Goal: Information Seeking & Learning: Learn about a topic

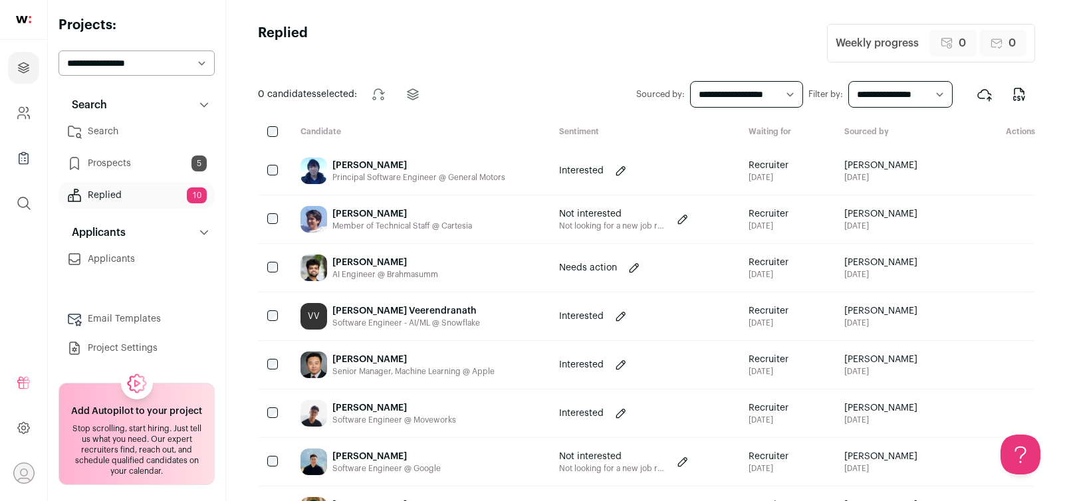
click at [135, 134] on link "Search" at bounding box center [136, 131] width 156 height 27
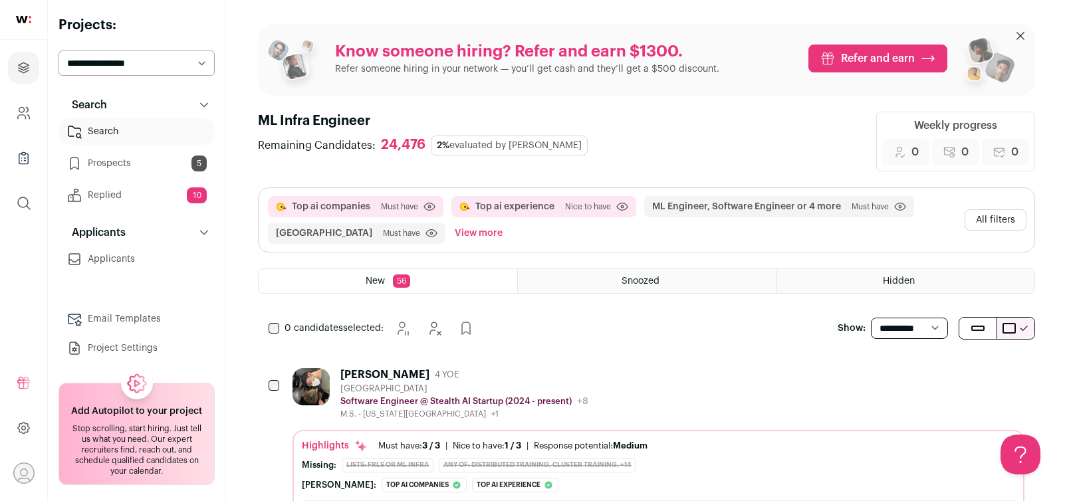
click at [1006, 215] on button "All filters" at bounding box center [995, 219] width 62 height 21
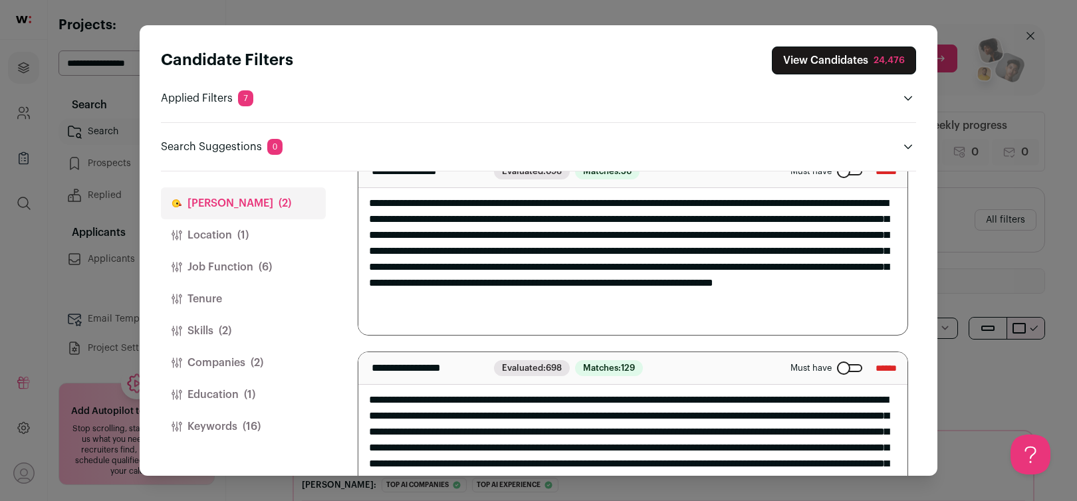
scroll to position [75, 0]
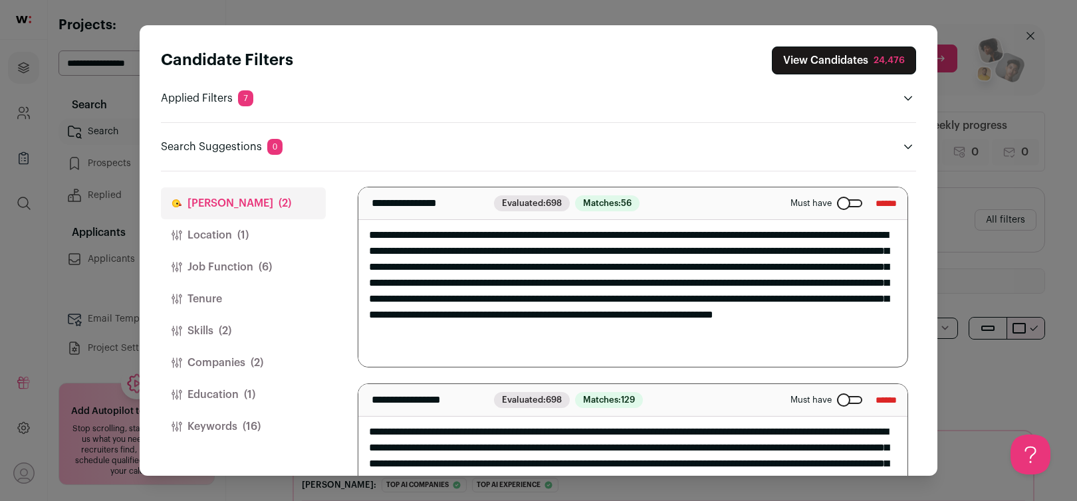
click at [837, 204] on div "Close modal via background" at bounding box center [849, 203] width 25 height 8
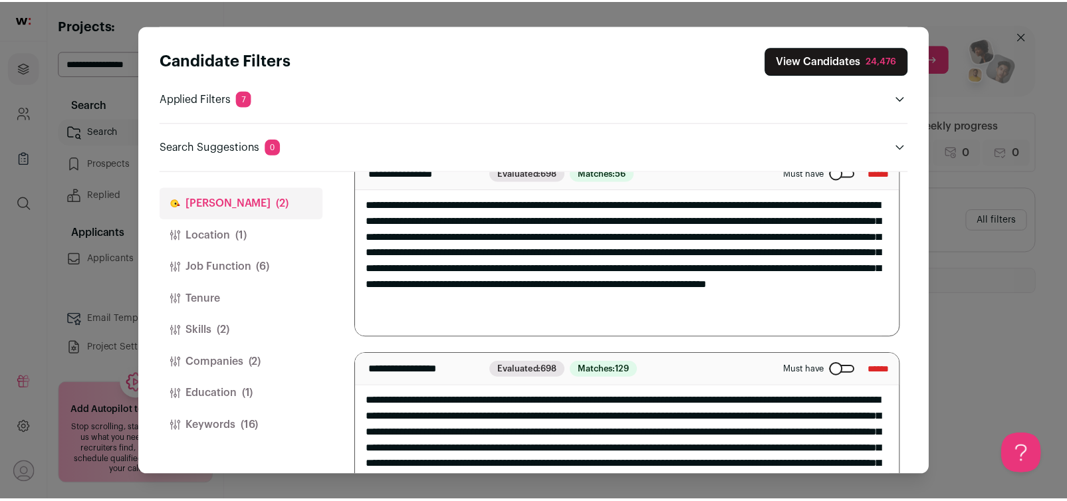
scroll to position [0, 0]
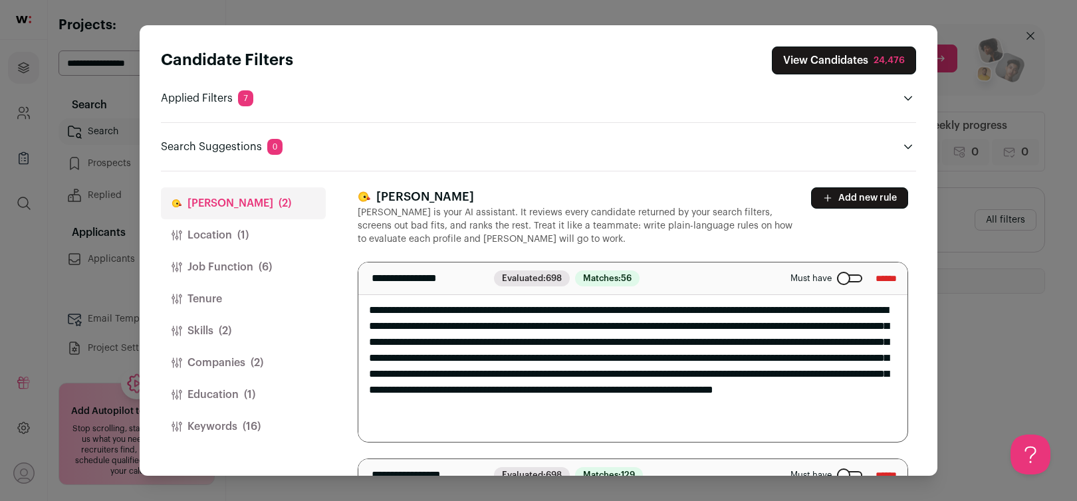
click at [215, 242] on button "Location (1)" at bounding box center [243, 235] width 165 height 32
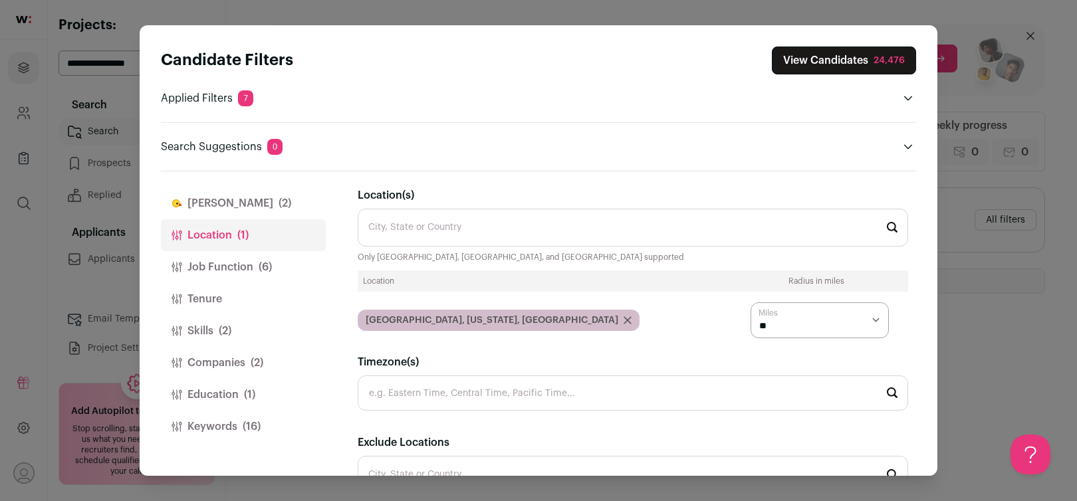
click at [624, 319] on icon "Close modal via background" at bounding box center [627, 320] width 7 height 7
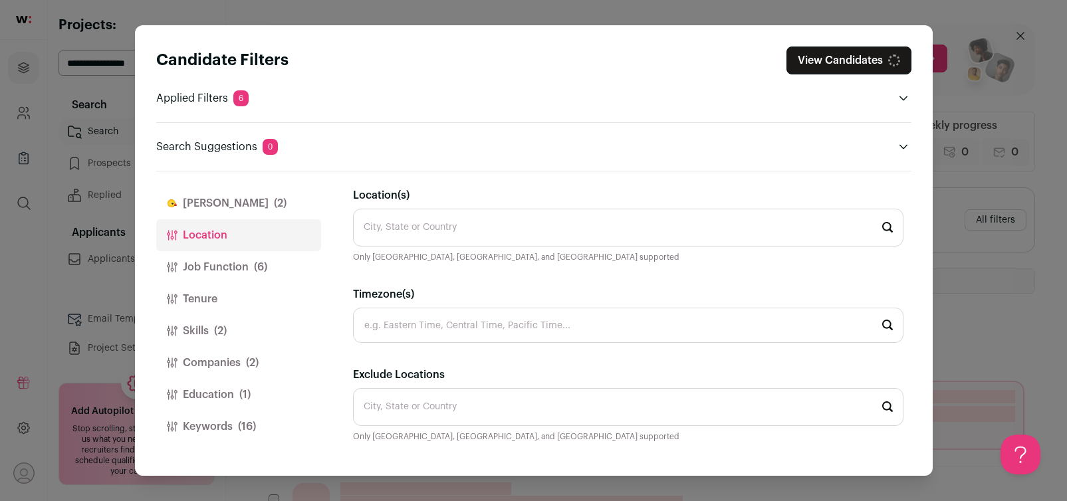
click at [442, 324] on input "Timezone(s)" at bounding box center [628, 325] width 550 height 35
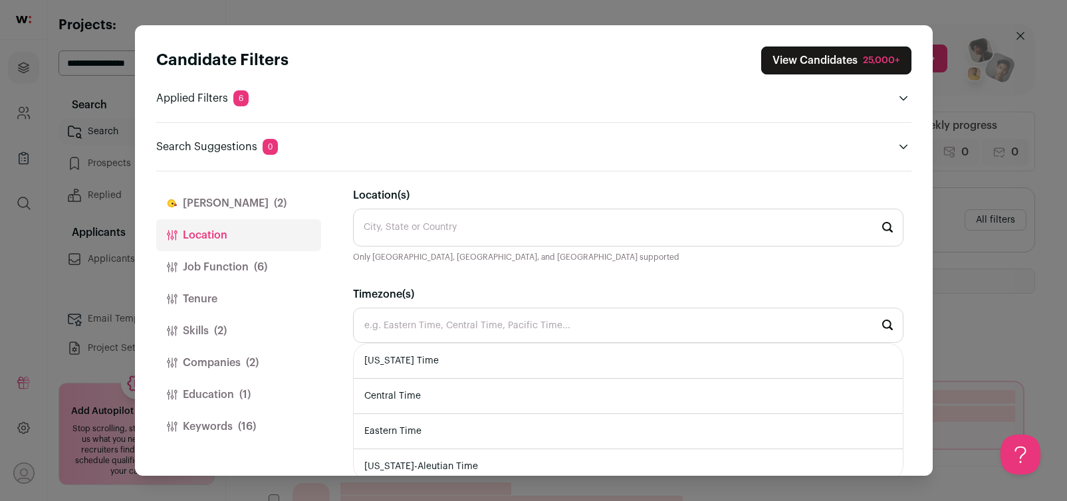
click at [435, 230] on input "Location(s)" at bounding box center [628, 228] width 550 height 38
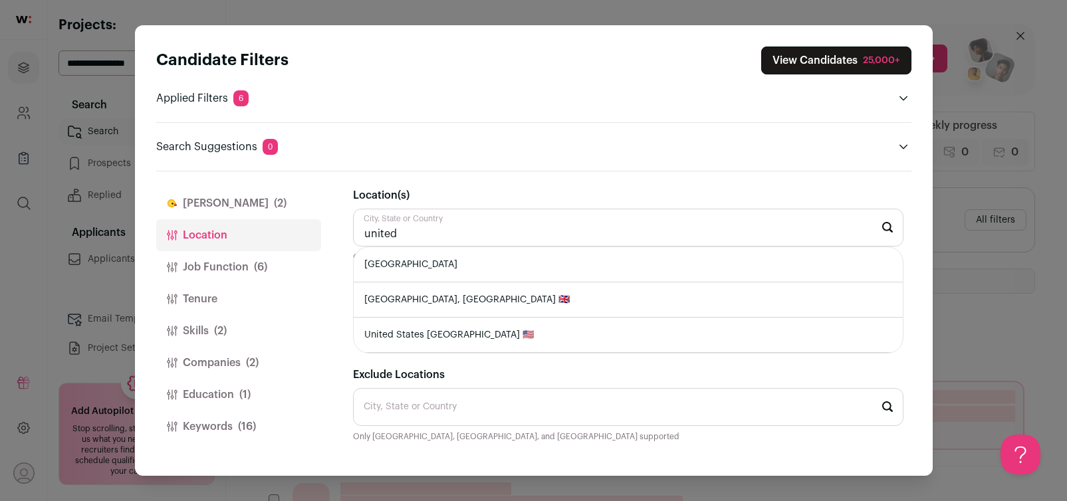
click at [433, 271] on li "[GEOGRAPHIC_DATA]" at bounding box center [628, 264] width 549 height 35
type input "[GEOGRAPHIC_DATA]"
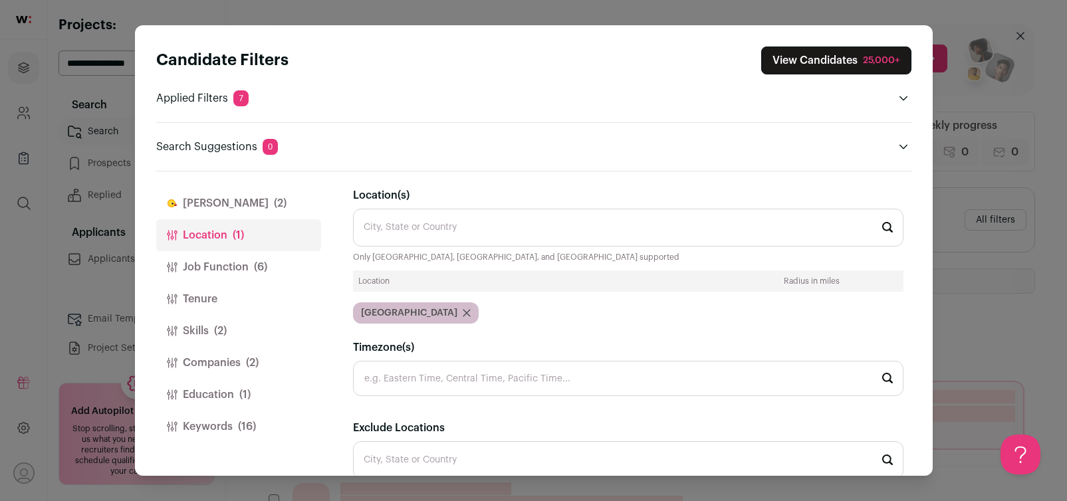
click at [233, 268] on button "Job Function (6)" at bounding box center [238, 267] width 165 height 32
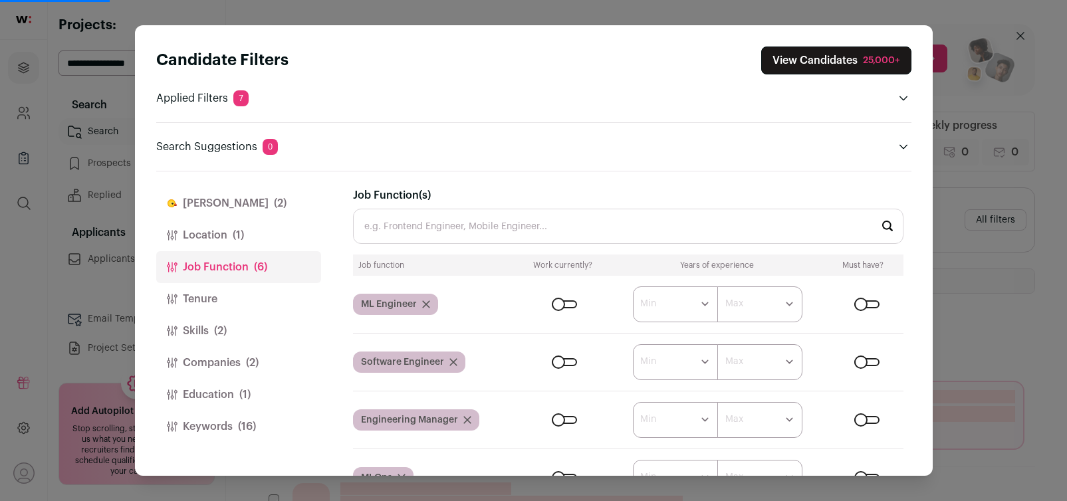
click at [229, 325] on button "Skills (2)" at bounding box center [238, 331] width 165 height 32
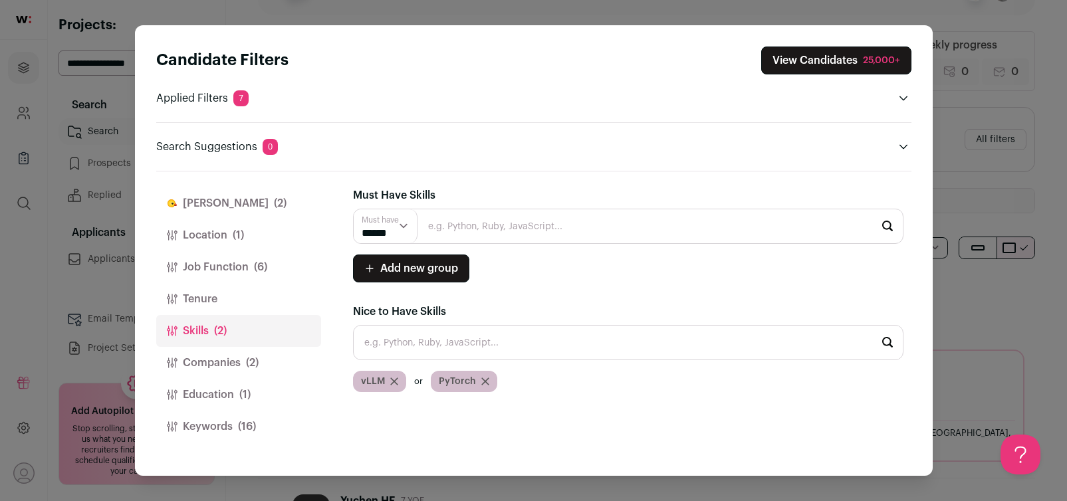
scroll to position [106, 0]
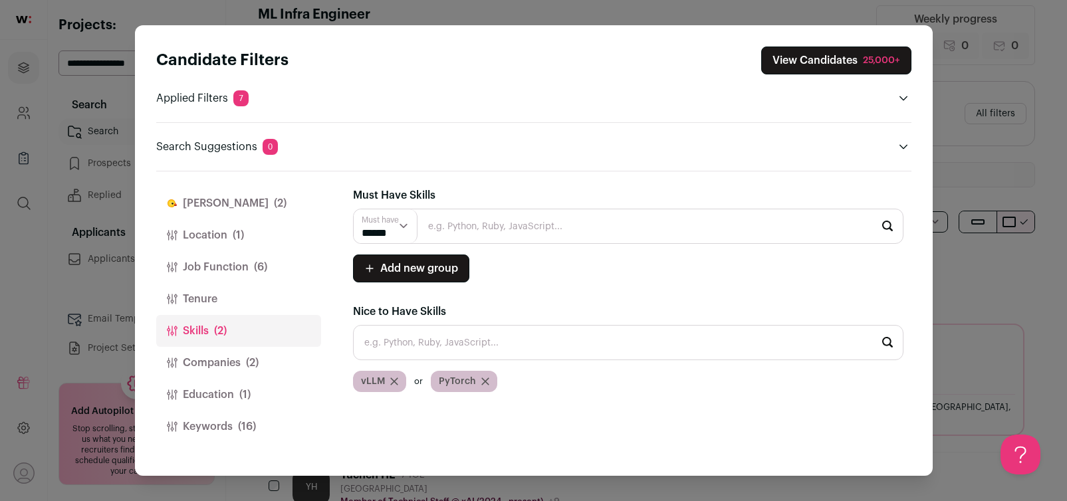
click at [488, 224] on input "Close modal via background" at bounding box center [628, 226] width 550 height 35
type input "t"
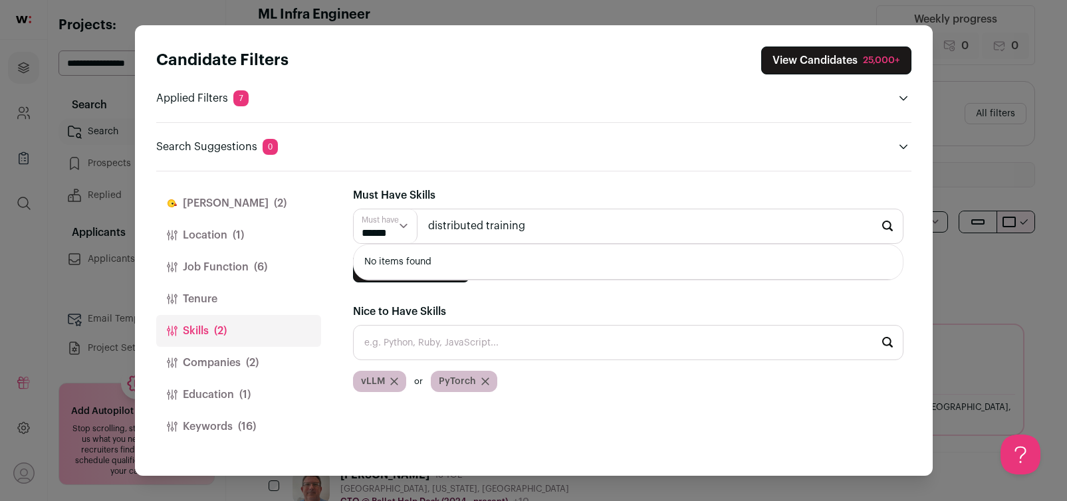
type input "distributed training"
click at [510, 223] on input "distributed training" at bounding box center [628, 226] width 550 height 35
click at [215, 421] on button "Keywords (16)" at bounding box center [238, 427] width 165 height 32
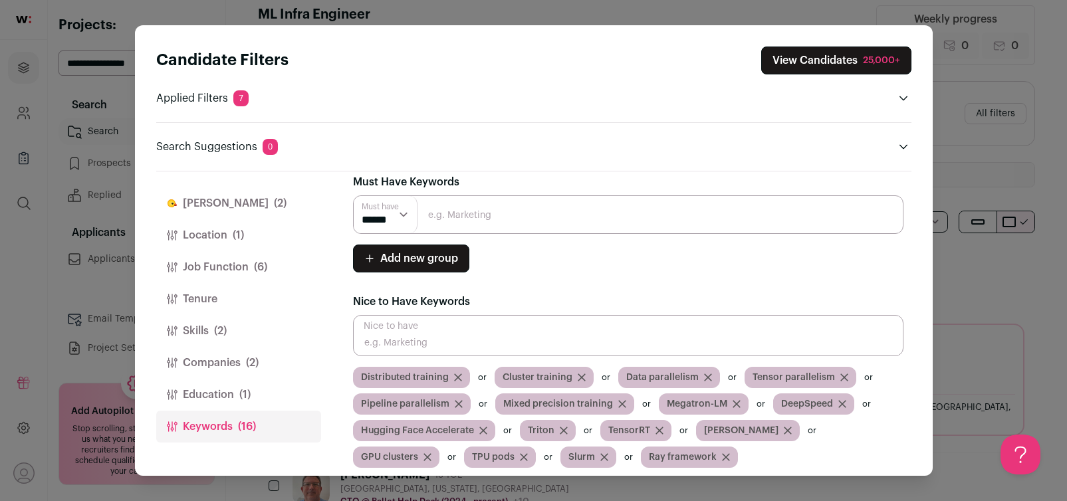
scroll to position [21, 0]
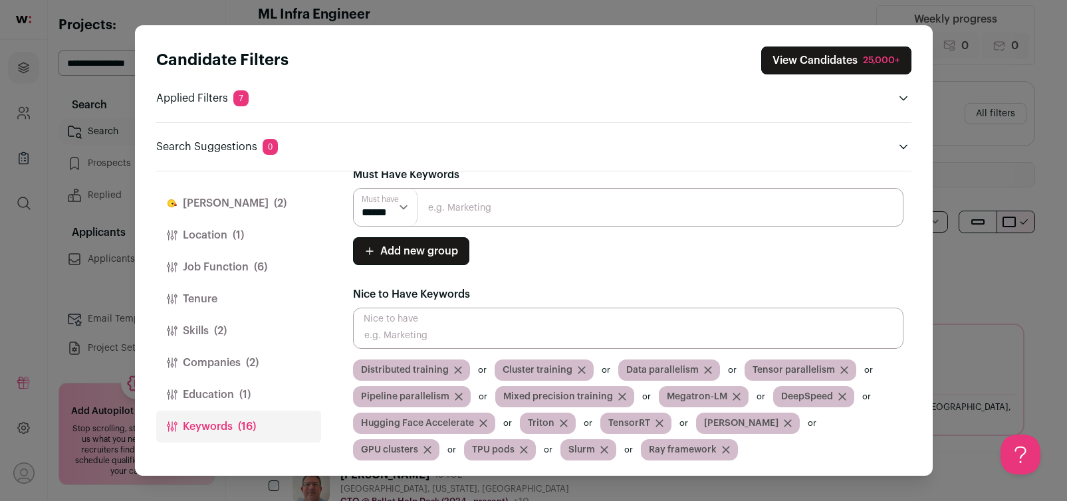
click at [500, 211] on input "Close modal via background" at bounding box center [628, 207] width 550 height 39
type input "distributed training"
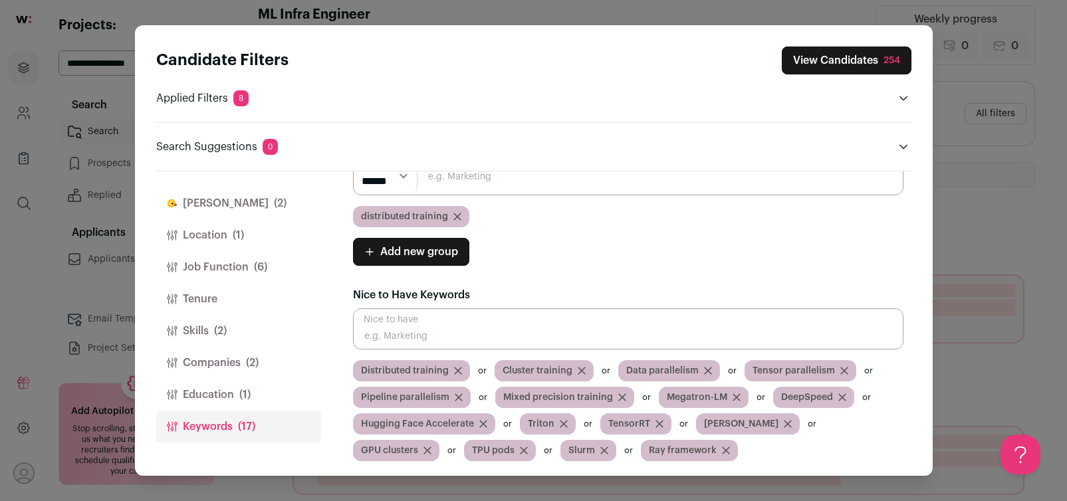
scroll to position [53, 0]
drag, startPoint x: 457, startPoint y: 366, endPoint x: 511, endPoint y: 303, distance: 82.5
click at [472, 335] on div "Nice to Have Keywords [GEOGRAPHIC_DATA] to have Distributed training Cluster tr…" at bounding box center [628, 370] width 550 height 179
click at [831, 66] on button "View Candidates 254" at bounding box center [847, 61] width 130 height 28
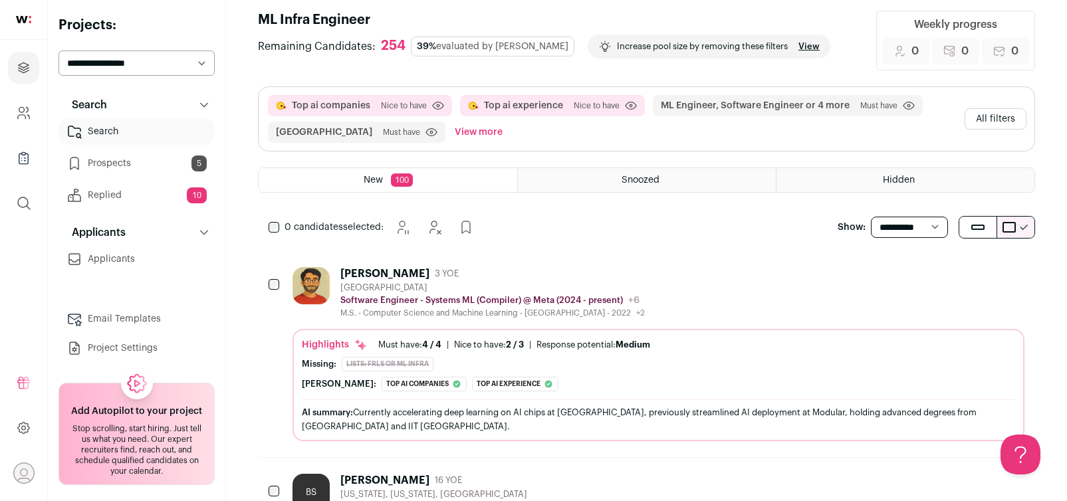
scroll to position [63, 0]
